Goal: Task Accomplishment & Management: Complete application form

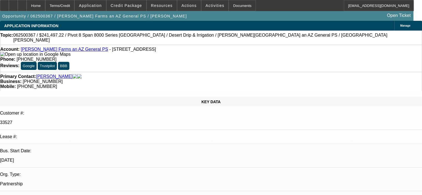
select select "0.1"
select select "0"
select select "6"
select select "0.1"
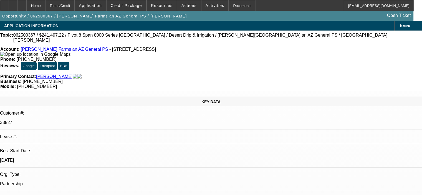
select select "0"
select select "6"
select select "0"
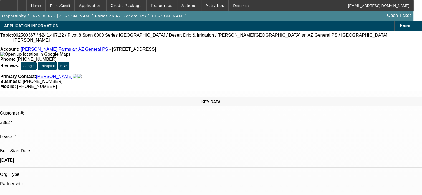
select select "0.1"
select select "4"
select select "0"
select select "0.1"
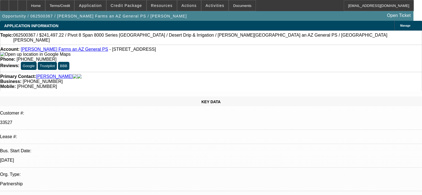
select select "4"
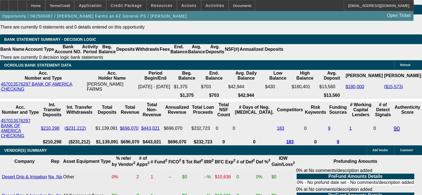
scroll to position [1110, 0]
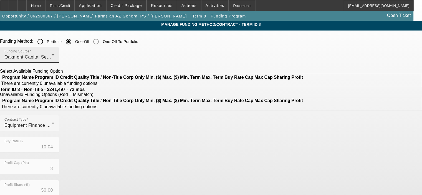
click at [52, 54] on div "Oakmont Capital Services" at bounding box center [27, 57] width 47 height 7
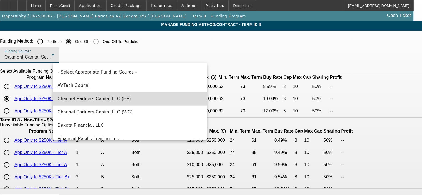
click at [144, 102] on mat-option "Channel Partners Capital LLC (EF)" at bounding box center [130, 98] width 154 height 13
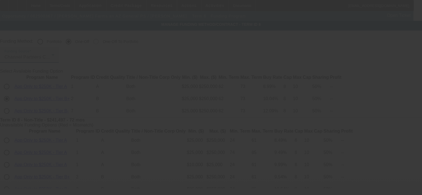
type input "9.24"
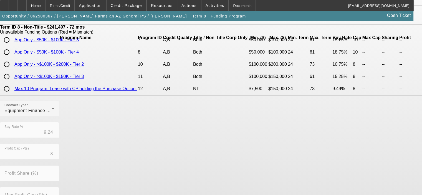
scroll to position [59, 0]
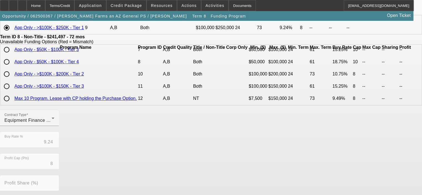
click at [12, 80] on input "radio" at bounding box center [6, 74] width 11 height 11
radio input "true"
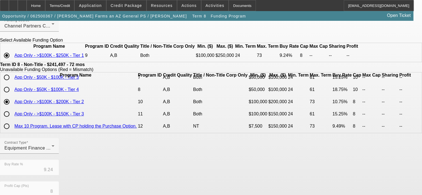
scroll to position [52, 0]
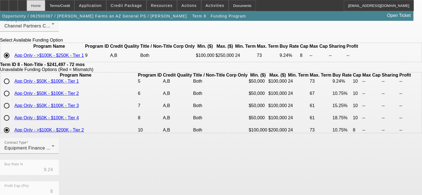
click at [45, 2] on div "Home" at bounding box center [36, 5] width 19 height 11
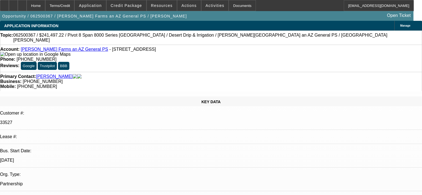
select select "0.1"
select select "0"
select select "6"
select select "0.1"
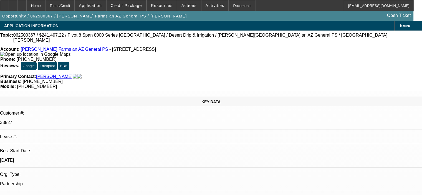
select select "0"
select select "6"
select select "0"
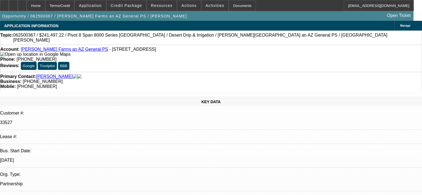
select select "0.1"
select select "4"
select select "0"
select select "0.1"
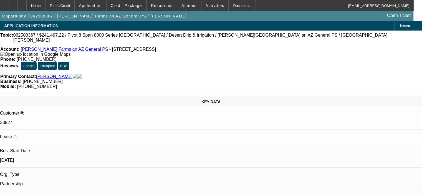
select select "4"
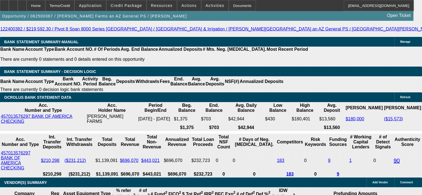
scroll to position [1083, 0]
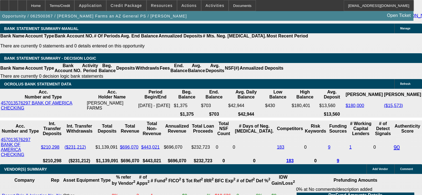
drag, startPoint x: 85, startPoint y: 128, endPoint x: 135, endPoint y: 125, distance: 50.3
type input "$68,330.24"
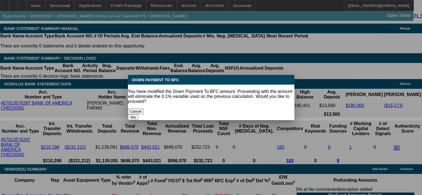
click at [84, 106] on body "Home Terms/Credit Application Credit Package Resources Actions Activities Docum…" at bounding box center [211, 63] width 422 height 2293
click at [139, 114] on button "Yes" at bounding box center [133, 117] width 11 height 6
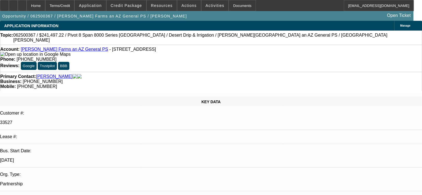
select select "0"
type input "UNKNOWN"
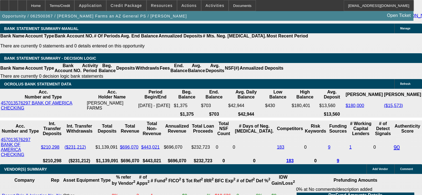
type input "$3,910.04"
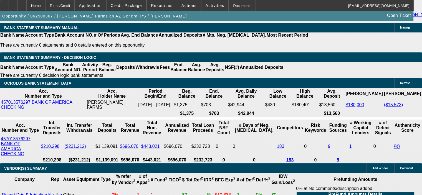
scroll to position [1055, 0]
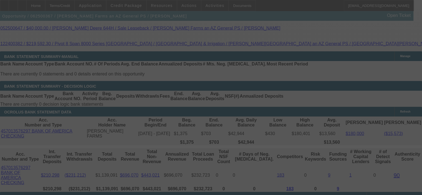
select select "0"
select select "6"
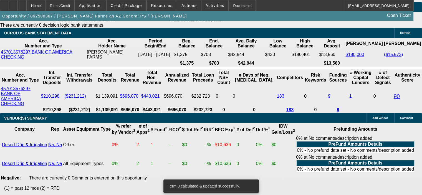
scroll to position [1138, 0]
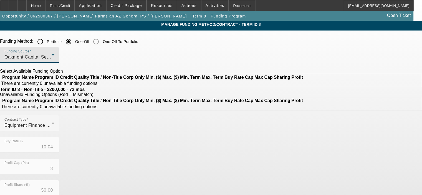
click at [52, 55] on div "Oakmont Capital Services" at bounding box center [27, 57] width 47 height 7
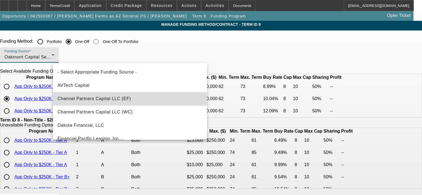
click at [148, 102] on mat-option "Channel Partners Capital LLC (EF)" at bounding box center [130, 98] width 154 height 13
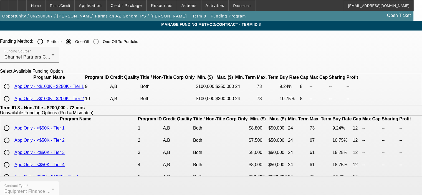
click at [12, 104] on input "radio" at bounding box center [6, 98] width 11 height 11
radio input "true"
type input "10.75"
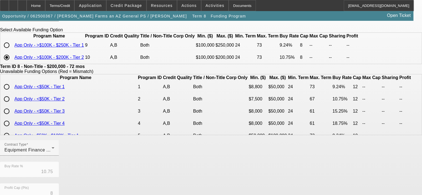
scroll to position [56, 0]
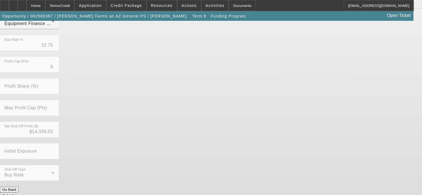
scroll to position [169, 0]
click at [16, 192] on button "Submit" at bounding box center [8, 195] width 16 height 6
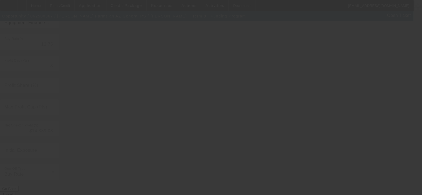
type input "10.04"
type input "50.00"
type input "10"
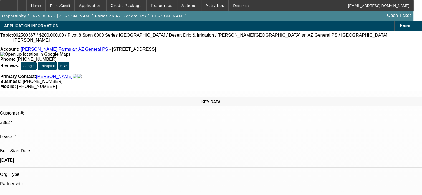
select select "0"
select select "6"
select select "0.1"
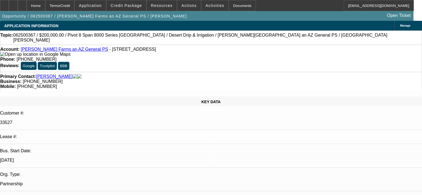
select select "0"
select select "6"
select select "0"
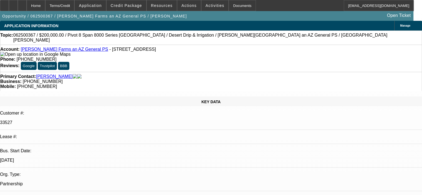
select select "0.1"
select select "4"
select select "0"
select select "0.1"
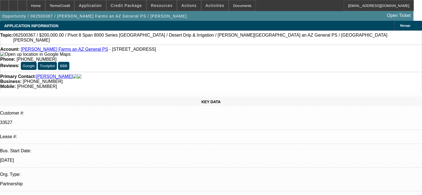
select select "4"
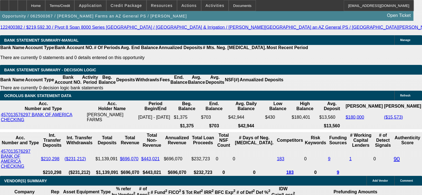
scroll to position [1110, 0]
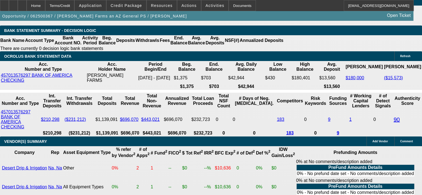
drag, startPoint x: 72, startPoint y: 152, endPoint x: 103, endPoint y: 151, distance: 30.6
type input "2"
type input "UNKNOWN"
type input "$26,833.02"
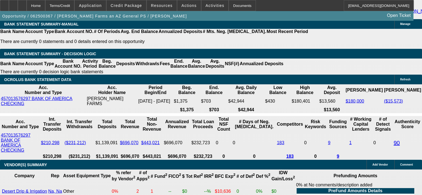
scroll to position [1055, 0]
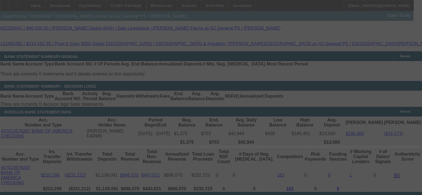
select select "0"
select select "6"
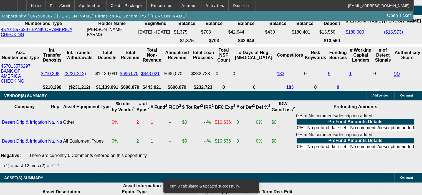
scroll to position [1166, 0]
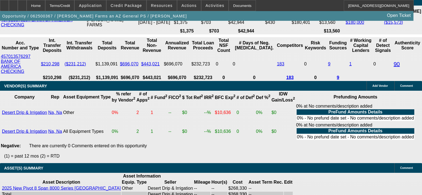
drag, startPoint x: 108, startPoint y: 87, endPoint x: 128, endPoint y: 87, distance: 20.0
type input "9"
type input "UNKNOWN"
type input "9"
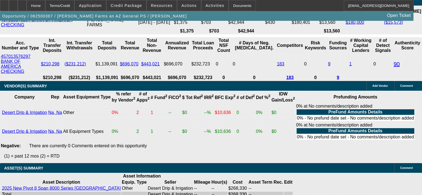
type input "$3,605.11"
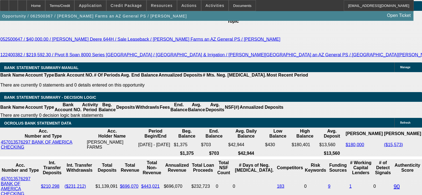
scroll to position [999, 0]
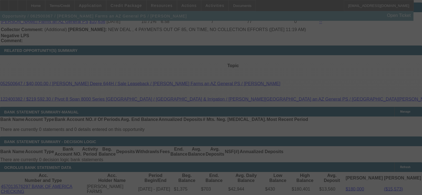
select select "0"
select select "6"
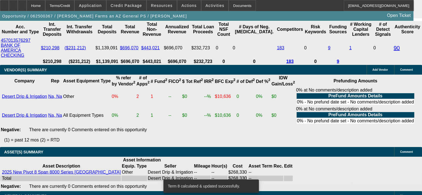
scroll to position [1194, 0]
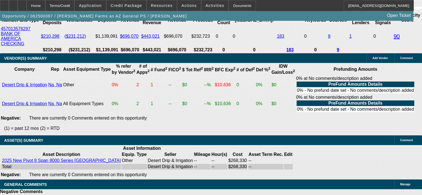
drag, startPoint x: 110, startPoint y: 61, endPoint x: 119, endPoint y: 61, distance: 9.2
type input "10"
type input "UNKNOWN"
type input "$2,863.10"
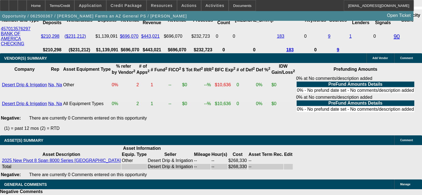
type input "10."
type input "$3,705.17"
type input "10.5"
type input "$3,755.79"
type input "10.5"
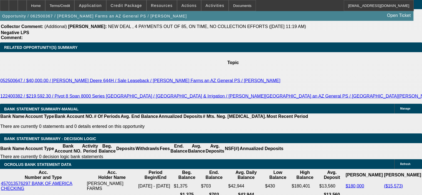
scroll to position [999, 0]
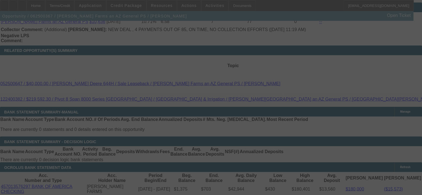
select select "0"
select select "6"
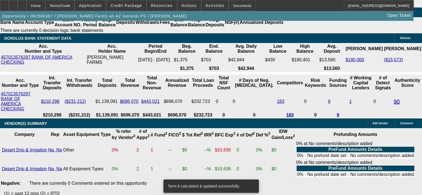
scroll to position [1138, 0]
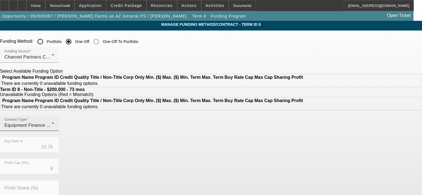
click at [56, 127] on icon at bounding box center [53, 123] width 7 height 7
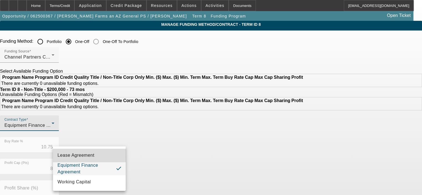
click at [109, 153] on mat-option "Lease Agreement" at bounding box center [89, 155] width 73 height 13
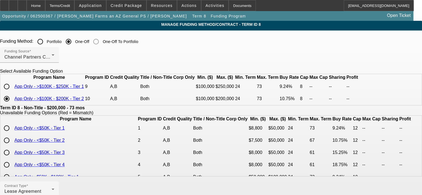
click at [397, 149] on app-term-manage-funding "Manage Funding Method/Contract - Term ID 8 Funding Method: Portfolio One-Off On…" at bounding box center [211, 196] width 422 height 351
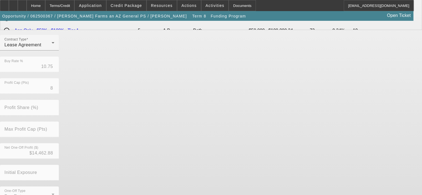
scroll to position [167, 0]
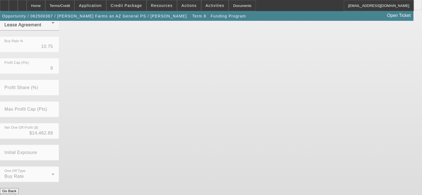
click at [16, 194] on button "Submit" at bounding box center [8, 197] width 16 height 6
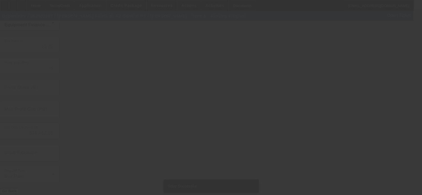
scroll to position [0, 0]
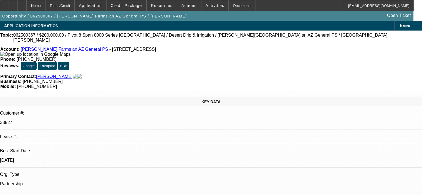
select select "0"
select select "6"
select select "0.1"
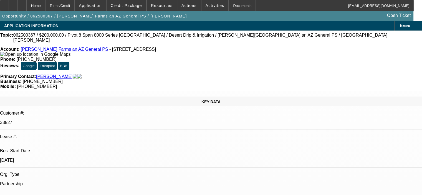
select select "0"
select select "6"
select select "0"
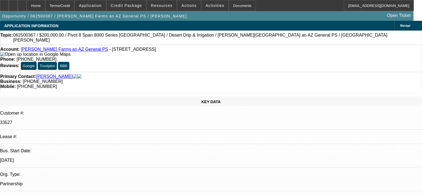
select select "0.1"
select select "4"
select select "0"
select select "0.1"
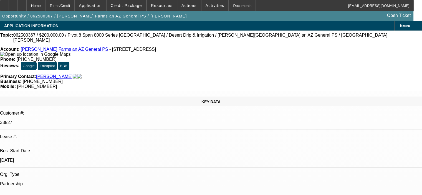
select select "4"
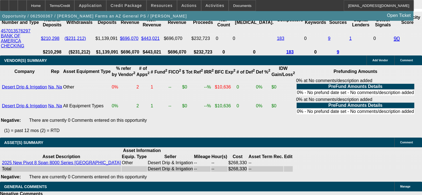
scroll to position [1194, 0]
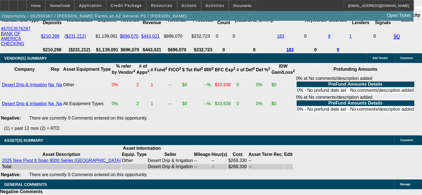
select select "0.1"
type input "$26,833.02"
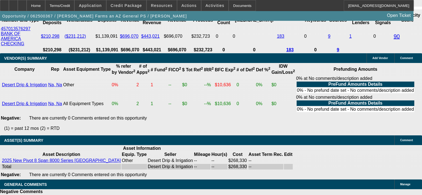
type input "UNKNOWN"
select select "4"
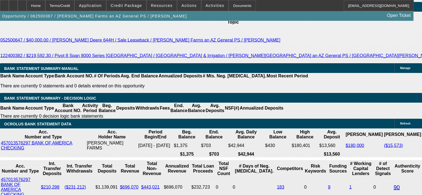
scroll to position [1027, 0]
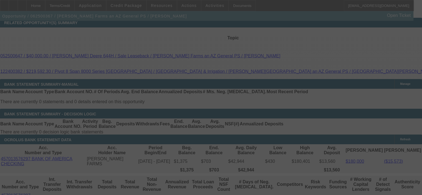
select select "0"
select select "0.1"
select select "4"
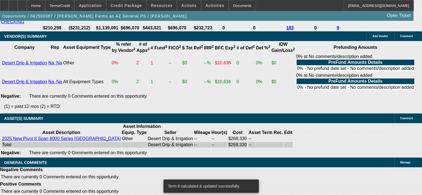
scroll to position [1221, 0]
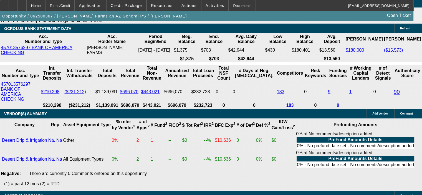
scroll to position [1166, 0]
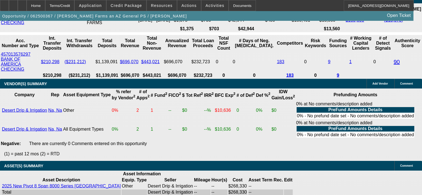
scroll to position [1138, 0]
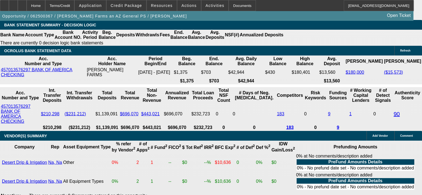
scroll to position [1083, 0]
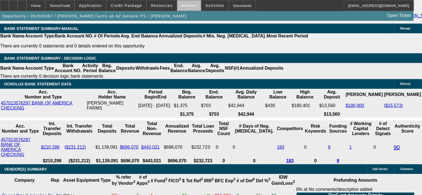
click at [187, 4] on span "Actions" at bounding box center [189, 5] width 15 height 4
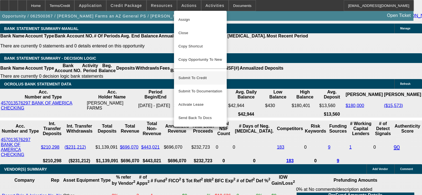
click at [207, 75] on span "Submit To Credit" at bounding box center [200, 78] width 44 height 7
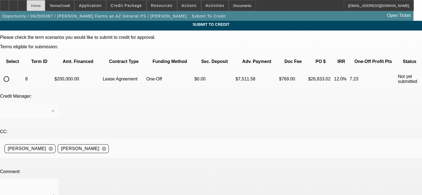
click at [45, 4] on div "Home" at bounding box center [36, 5] width 19 height 11
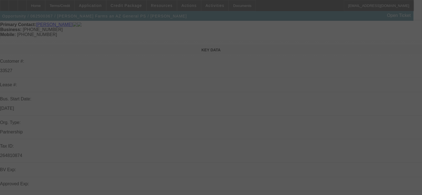
scroll to position [56, 0]
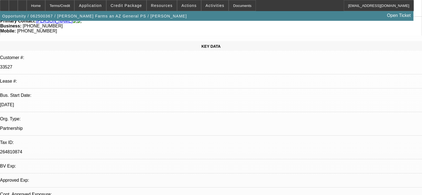
select select "0"
select select "0.1"
select select "4"
select select "0.1"
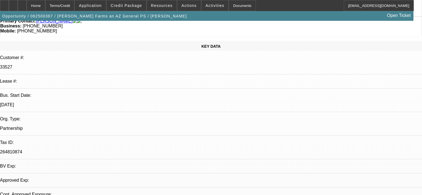
select select "0"
select select "6"
select select "0"
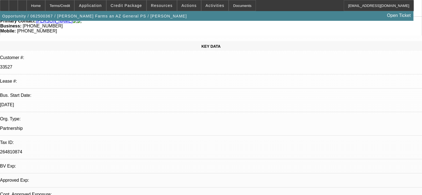
select select "0.1"
select select "4"
select select "0"
select select "0.1"
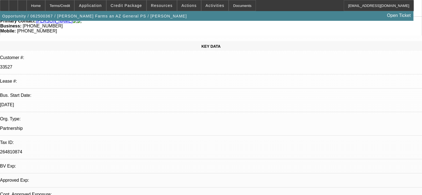
select select "4"
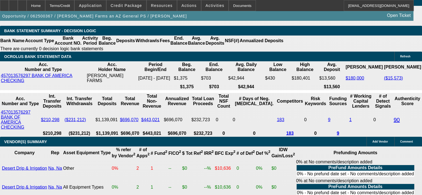
scroll to position [1122, 0]
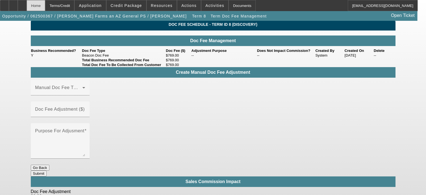
click at [45, 6] on div "Home" at bounding box center [36, 5] width 19 height 11
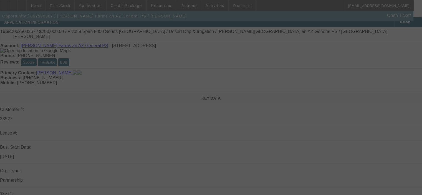
scroll to position [111, 0]
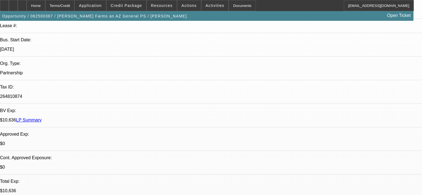
select select "0"
select select "0.1"
select select "4"
select select "0.1"
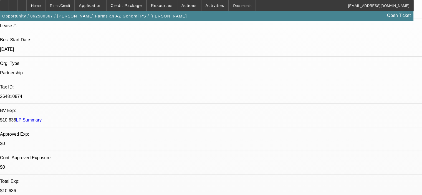
select select "0"
select select "6"
select select "0"
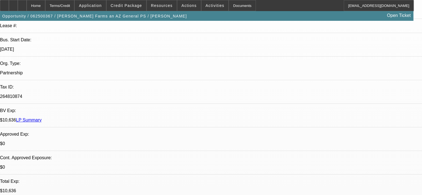
select select "0.1"
select select "4"
select select "0"
select select "0.1"
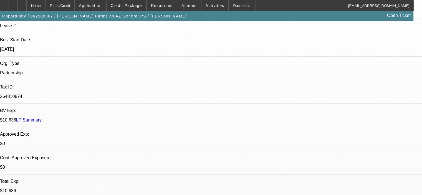
select select "4"
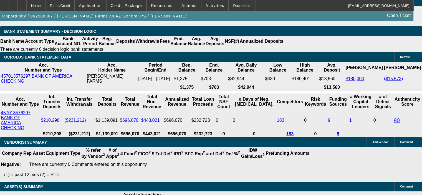
scroll to position [1151, 0]
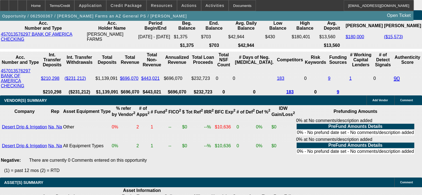
select select "2"
type input "UNKNOWN"
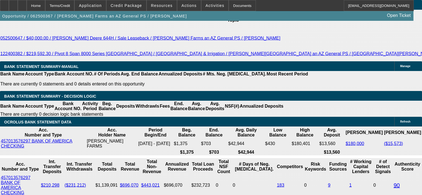
scroll to position [1013, 0]
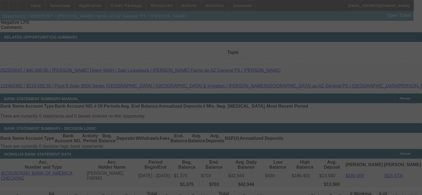
select select "0"
select select "2"
select select "0.1"
select select "4"
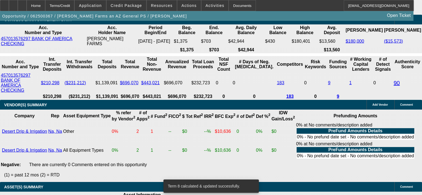
scroll to position [1207, 0]
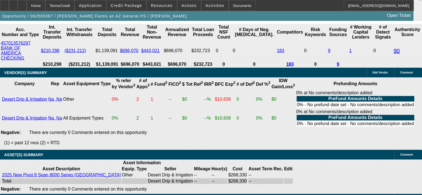
drag, startPoint x: 104, startPoint y: 74, endPoint x: 119, endPoint y: 72, distance: 15.7
type input "10"
type input "UNKNOWN"
type input "$3,705.17"
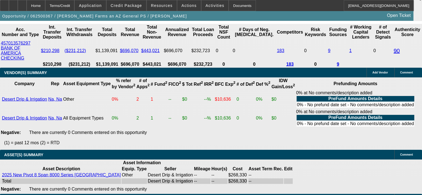
type input "10.9"
type input "$3,796.58"
type input "10.9"
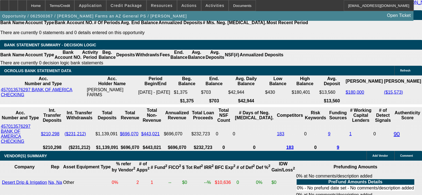
scroll to position [1040, 0]
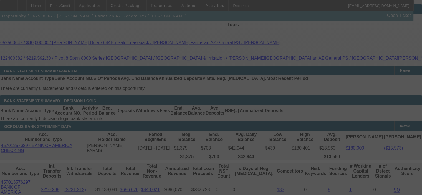
select select "0"
select select "2"
select select "0.1"
select select "4"
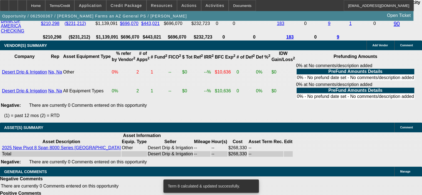
scroll to position [1207, 0]
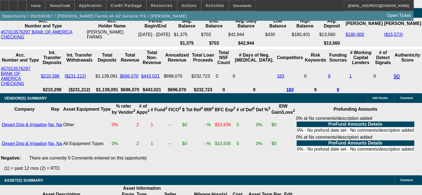
scroll to position [1151, 0]
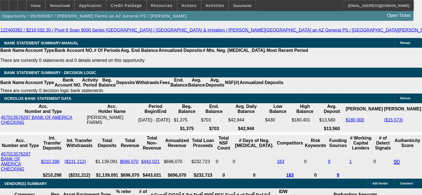
click at [182, 3] on span "Actions" at bounding box center [189, 5] width 15 height 4
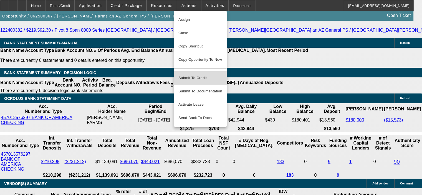
click at [190, 76] on span "Submit To Credit" at bounding box center [200, 78] width 44 height 7
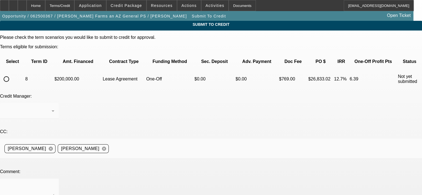
click at [12, 74] on input "radio" at bounding box center [6, 79] width 11 height 11
radio input "true"
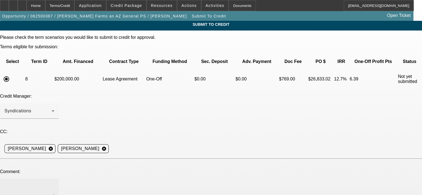
click at [54, 179] on div at bounding box center [29, 190] width 50 height 22
type textarea "[PERSON_NAME], please submit to Channel Partners, thanks. [PERSON_NAME]"
click at [213, 94] on div "Credit Manager: Syndications" at bounding box center [211, 109] width 422 height 31
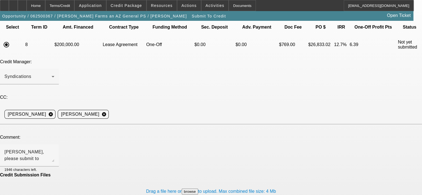
scroll to position [36, 0]
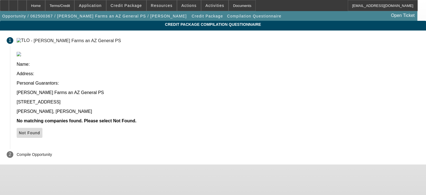
click at [40, 131] on span "Not Found" at bounding box center [29, 133] width 21 height 4
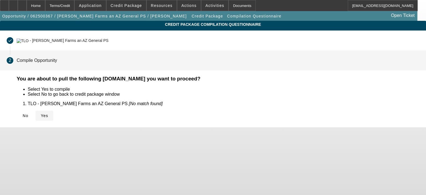
click at [48, 116] on span "Yes" at bounding box center [44, 116] width 7 height 4
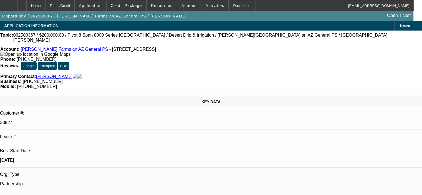
select select "0"
select select "2"
select select "0.1"
select select "4"
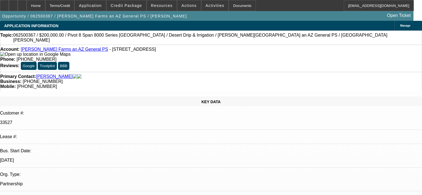
select select "0.1"
select select "0"
select select "6"
select select "0"
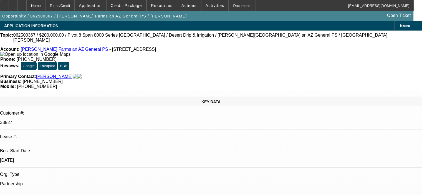
select select "0"
select select "0.1"
select select "4"
select select "0"
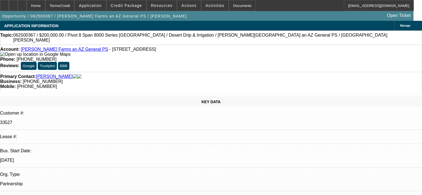
select select "0.1"
select select "4"
click at [138, 7] on span at bounding box center [127, 5] width 40 height 13
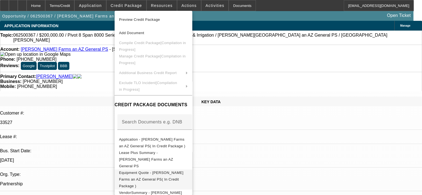
click at [163, 171] on span "Equipment Quote - [PERSON_NAME] Farms an AZ General PS( In Credit Package )" at bounding box center [151, 179] width 64 height 17
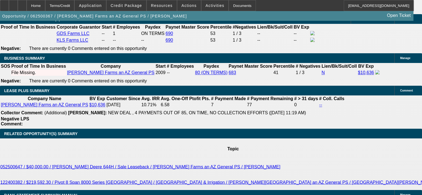
scroll to position [972, 0]
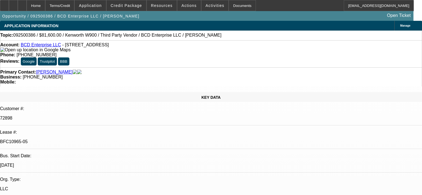
select select "0.15"
select select "2"
select select "0"
select select "6"
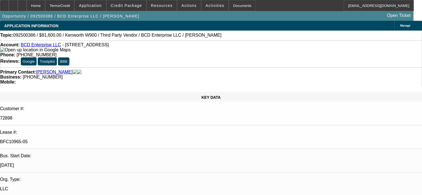
select select "0.15"
select select "2"
select select "0"
select select "6"
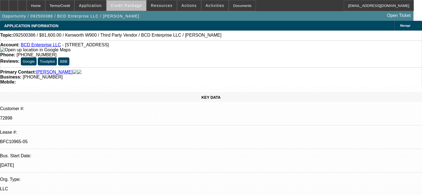
click at [141, 5] on span "Credit Package" at bounding box center [126, 5] width 31 height 4
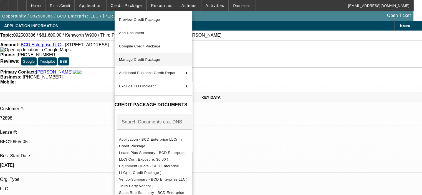
click at [145, 55] on button "Manage Credit Package" at bounding box center [154, 59] width 78 height 13
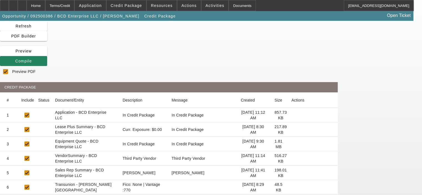
scroll to position [28, 0]
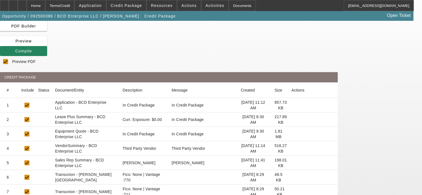
click at [291, 134] on icon at bounding box center [291, 134] width 0 height 0
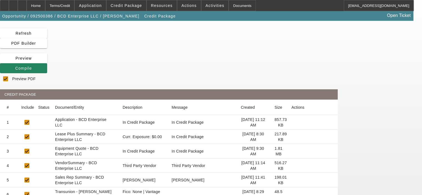
scroll to position [0, 0]
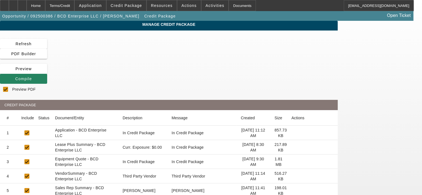
click at [171, 59] on div at bounding box center [169, 61] width 338 height 5
click at [45, 6] on div "Home" at bounding box center [36, 5] width 19 height 11
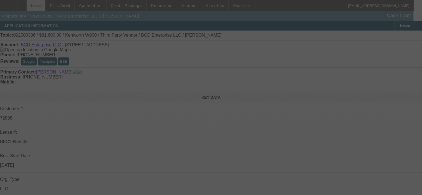
select select "0.15"
select select "2"
select select "0"
select select "6"
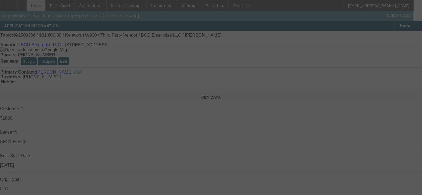
select select "0.15"
select select "2"
select select "0"
select select "6"
